Goal: Find specific page/section: Find specific page/section

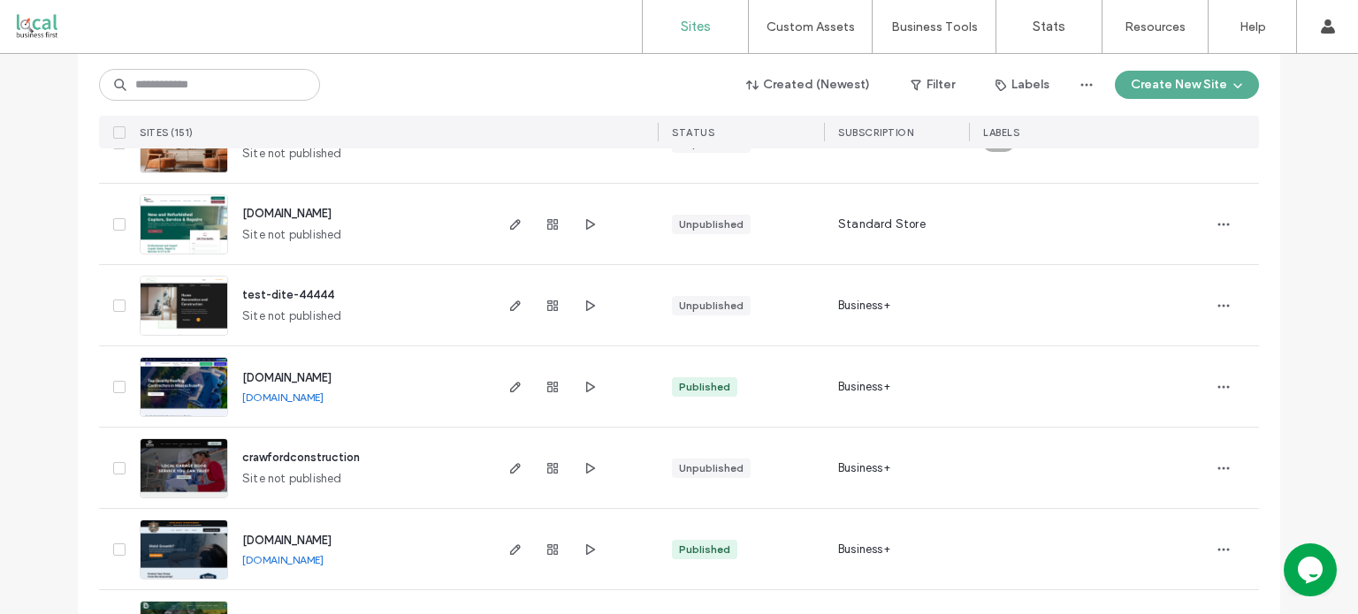
scroll to position [2607, 0]
click at [262, 86] on input at bounding box center [209, 85] width 221 height 32
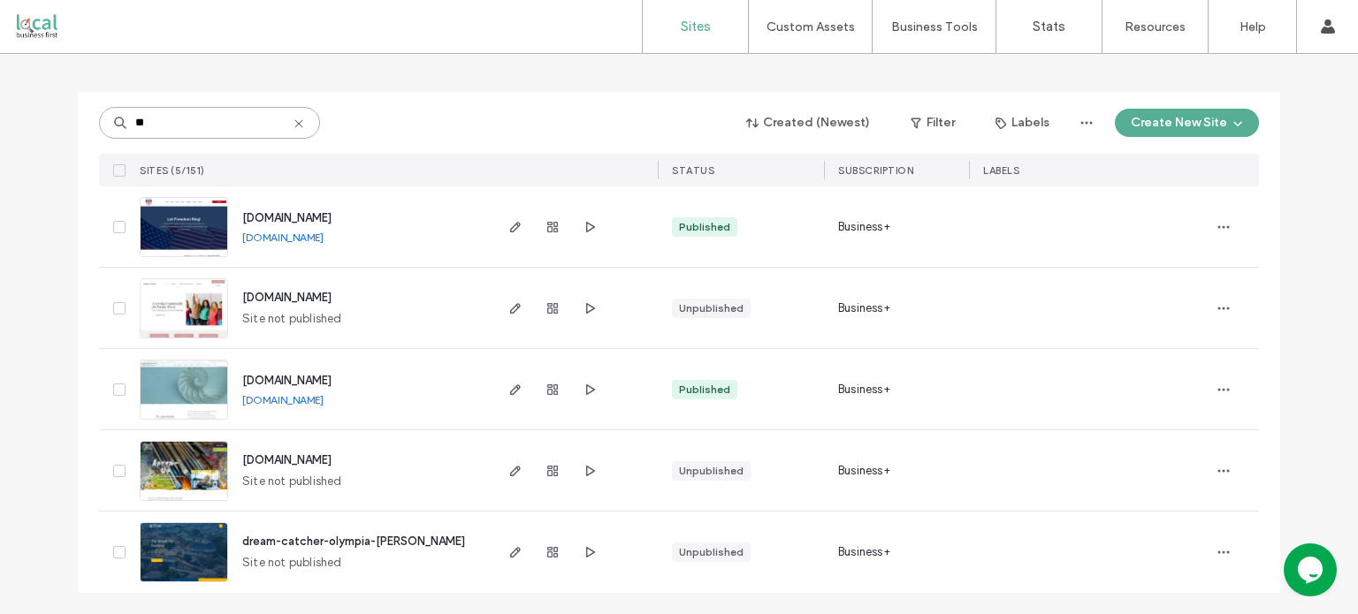
scroll to position [81, 0]
type input "**"
click at [308, 385] on span "www.drlorenbrooks.com" at bounding box center [286, 381] width 89 height 13
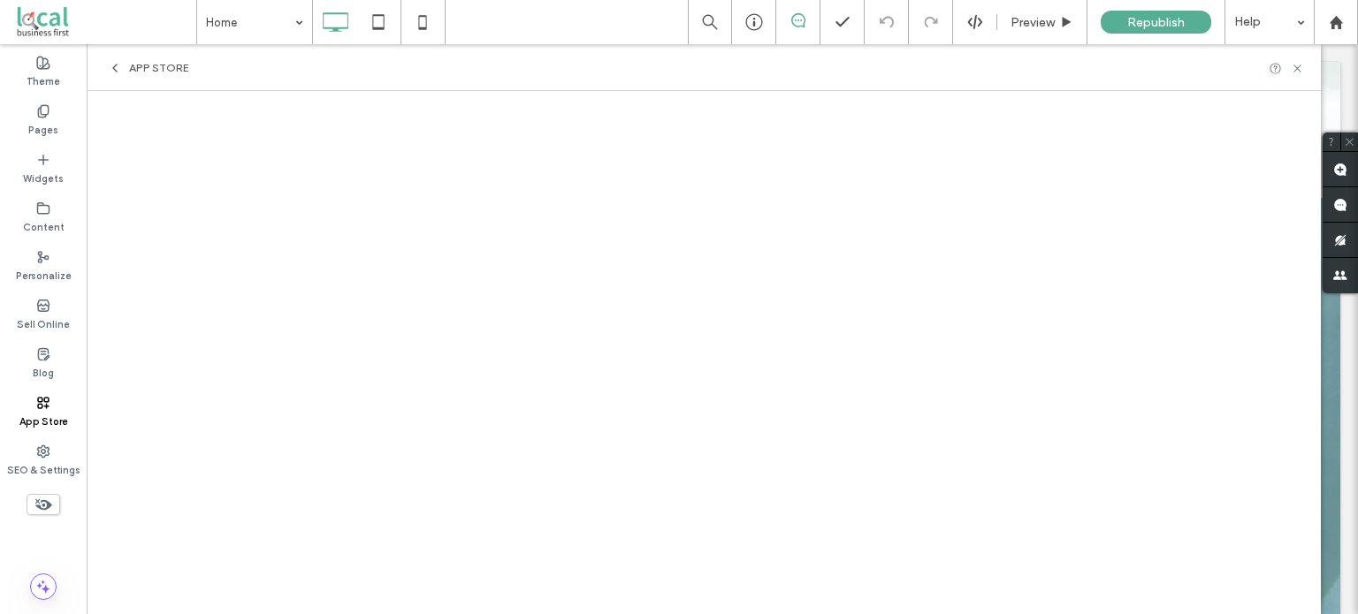
drag, startPoint x: 1321, startPoint y: 461, endPoint x: 1319, endPoint y: 572, distance: 111.4
click at [1319, 572] on div at bounding box center [722, 471] width 1236 height 627
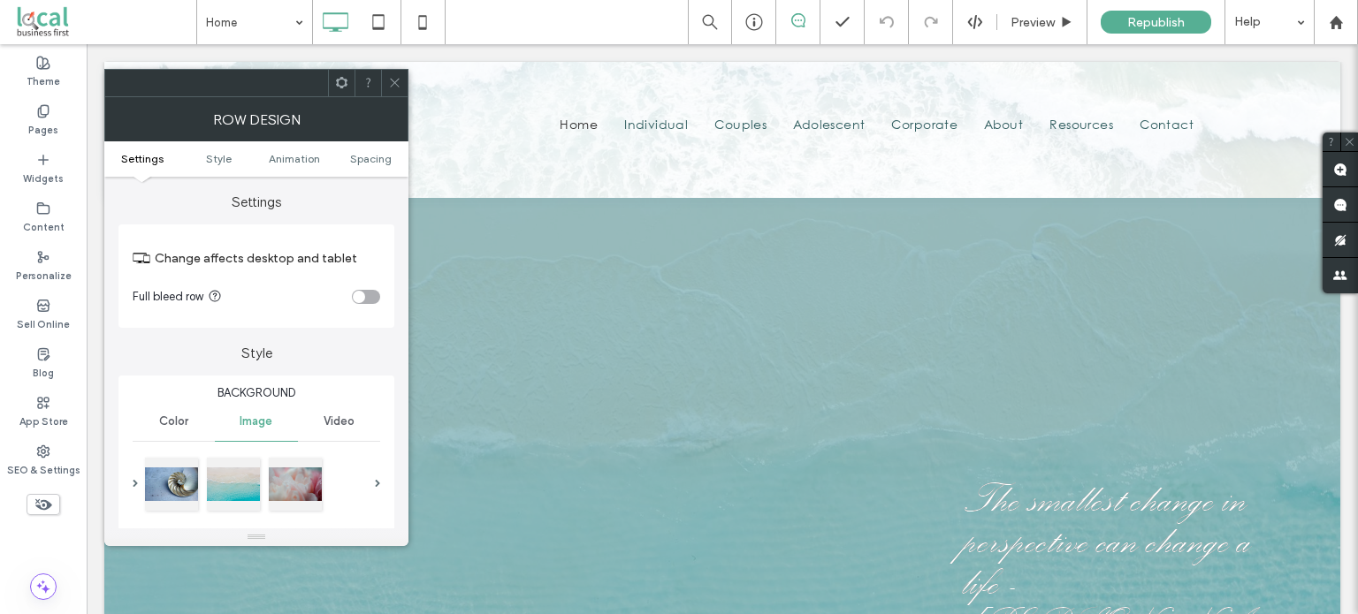
click at [392, 86] on use at bounding box center [394, 83] width 9 height 9
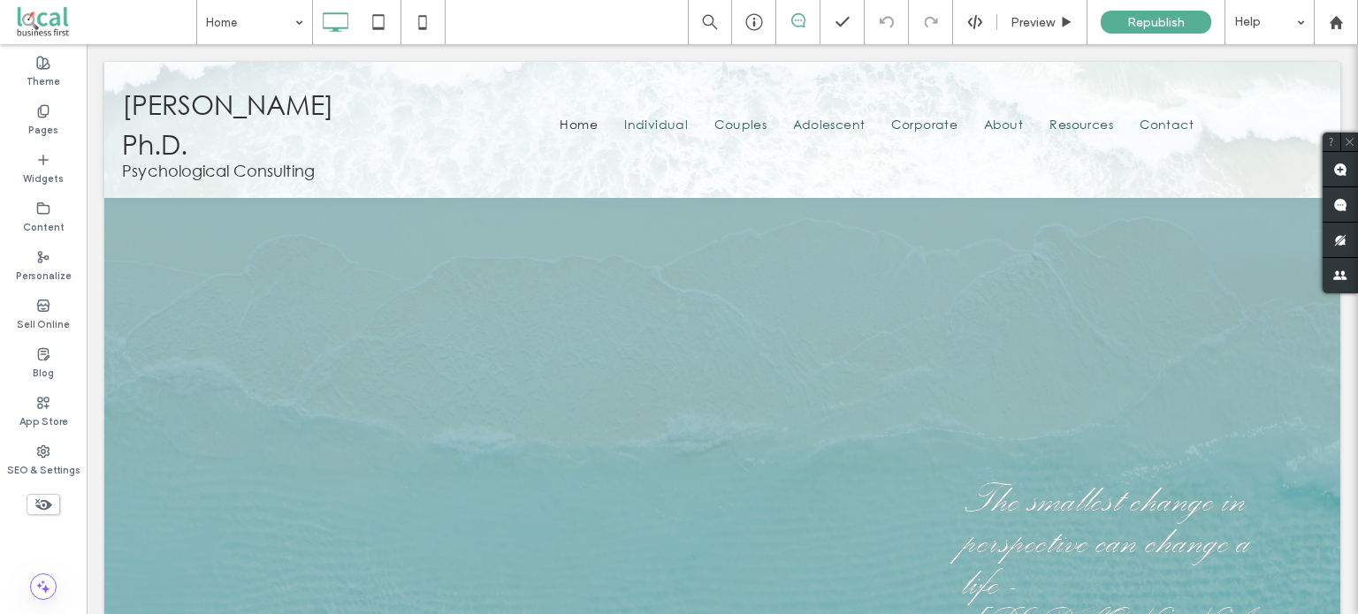
click at [432, 278] on div "The smallest change in perspective can change a life - [PERSON_NAME] Click To P…" at bounding box center [722, 471] width 1061 height 439
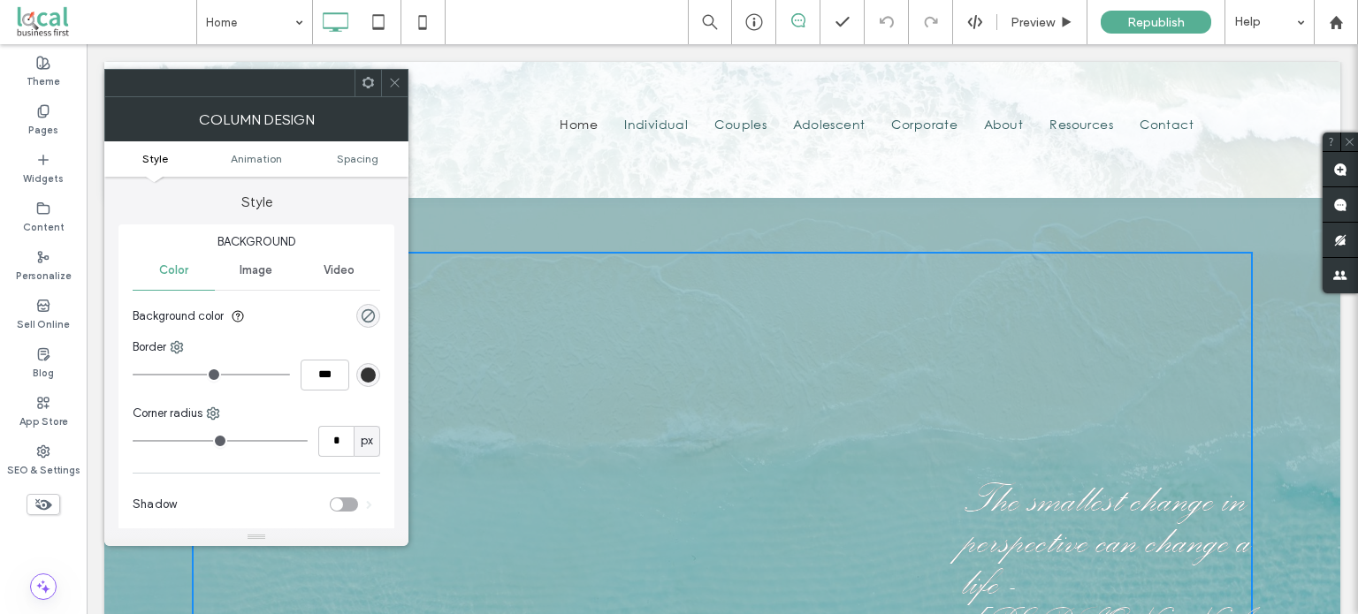
click at [248, 266] on span "Image" at bounding box center [256, 270] width 33 height 14
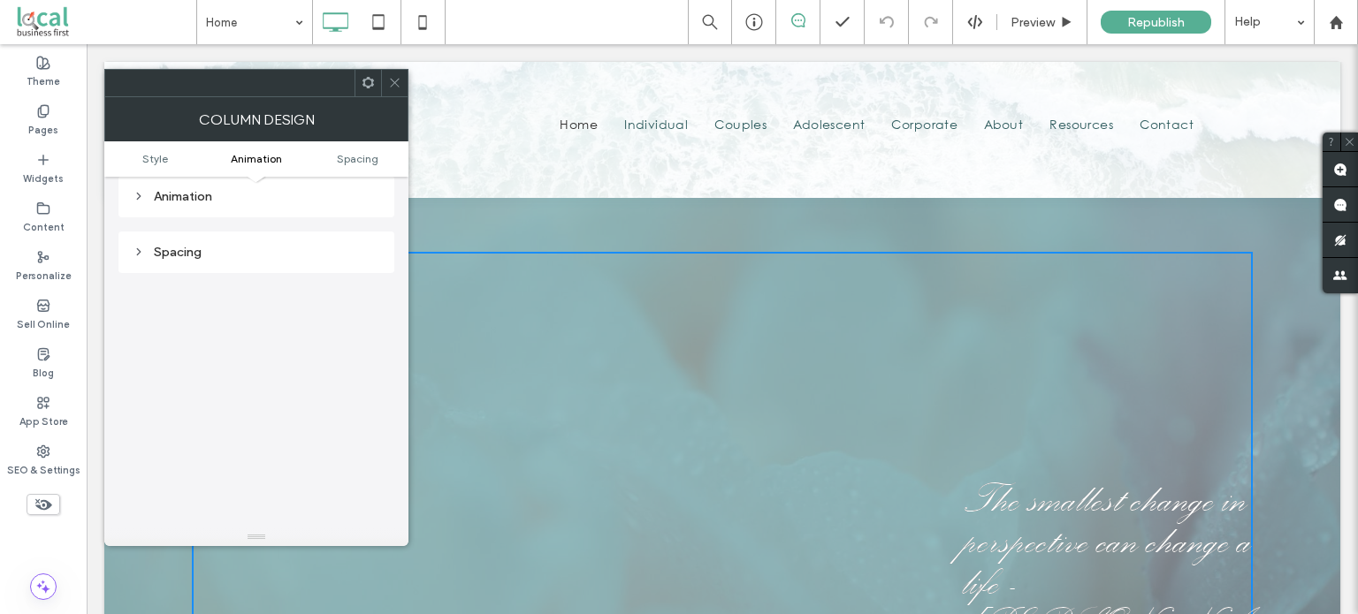
scroll to position [477, 0]
click at [395, 87] on icon at bounding box center [394, 82] width 13 height 13
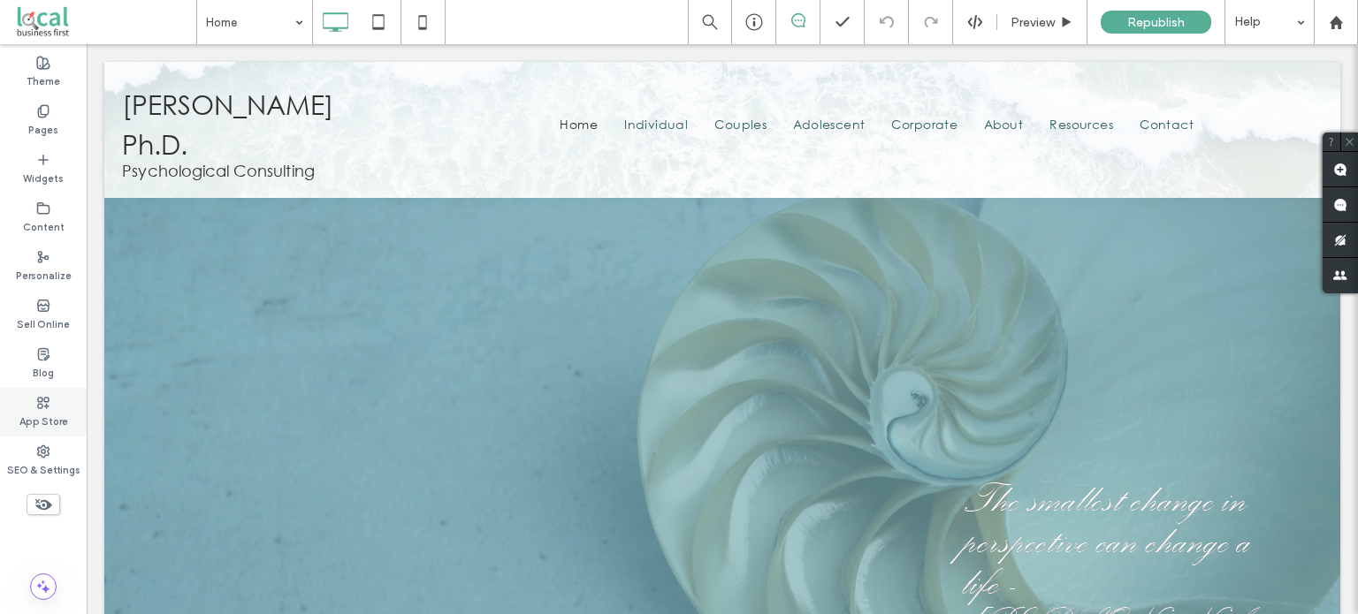
click at [43, 415] on label "App Store" at bounding box center [43, 419] width 49 height 19
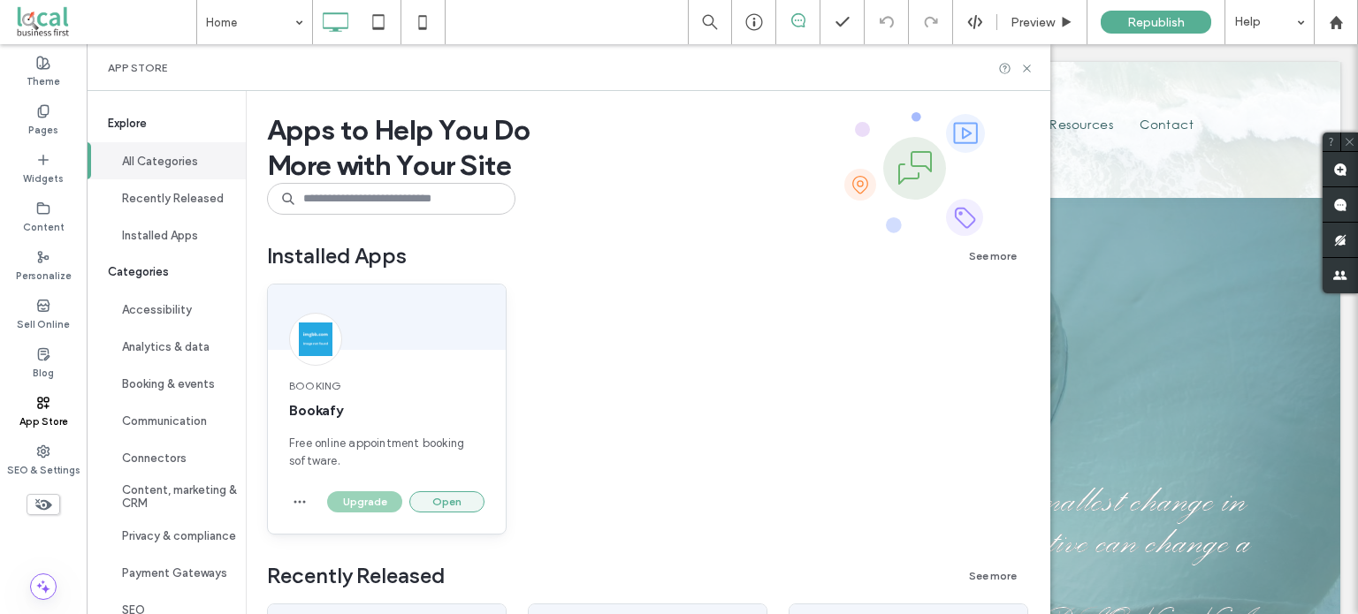
click at [449, 507] on button "Open" at bounding box center [446, 502] width 75 height 21
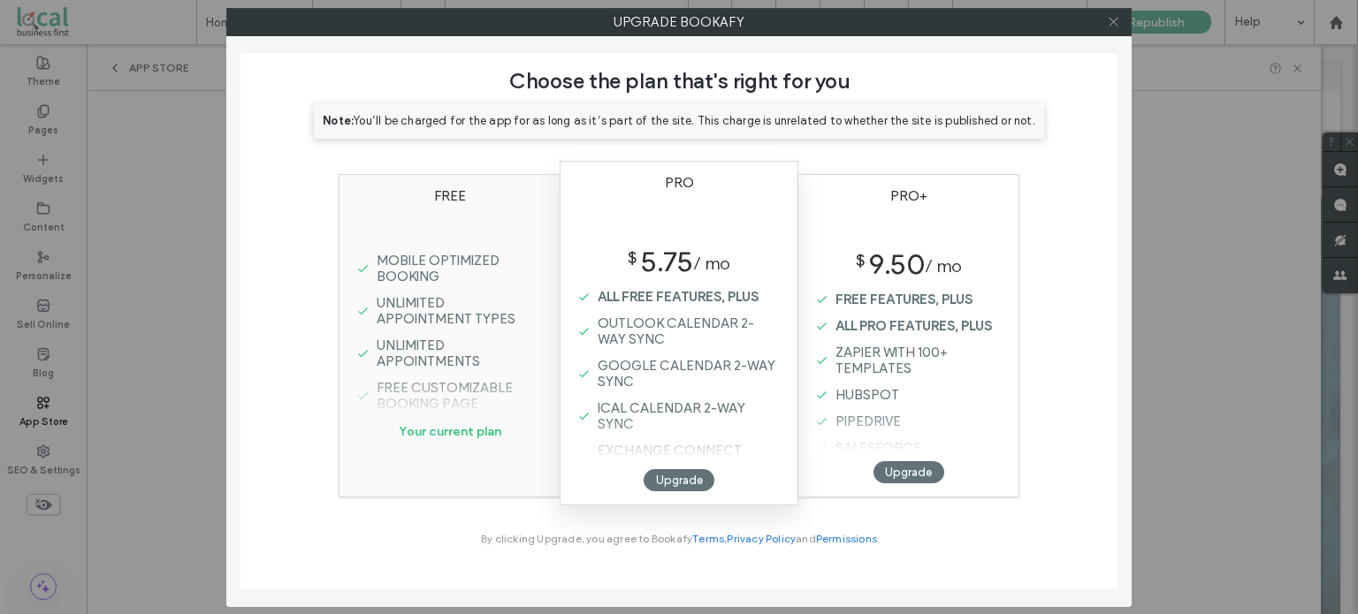
click at [1117, 20] on icon at bounding box center [1113, 21] width 13 height 13
